Goal: Use online tool/utility

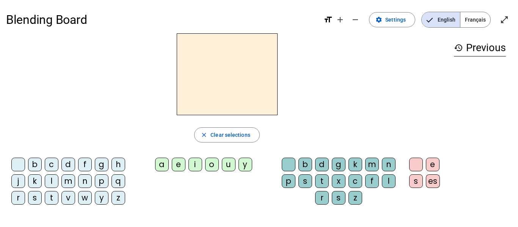
click at [195, 165] on div "i" at bounding box center [195, 165] width 14 height 14
click at [209, 166] on div "o" at bounding box center [212, 165] width 14 height 14
click at [99, 166] on div "g" at bounding box center [102, 165] width 14 height 14
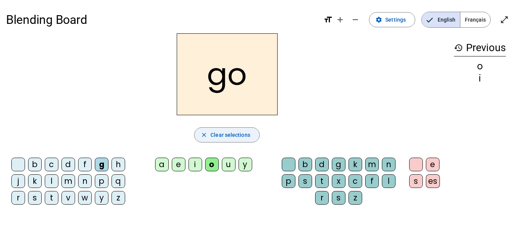
click at [211, 134] on span "Clear selections" at bounding box center [230, 134] width 40 height 9
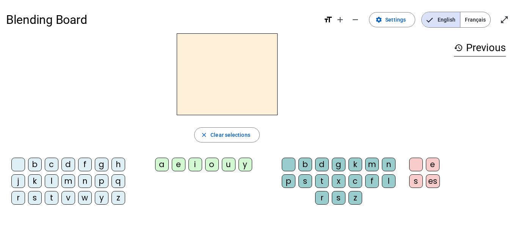
click at [159, 11] on h1 "Blending Board" at bounding box center [161, 20] width 311 height 24
